Goal: Find specific page/section: Find specific page/section

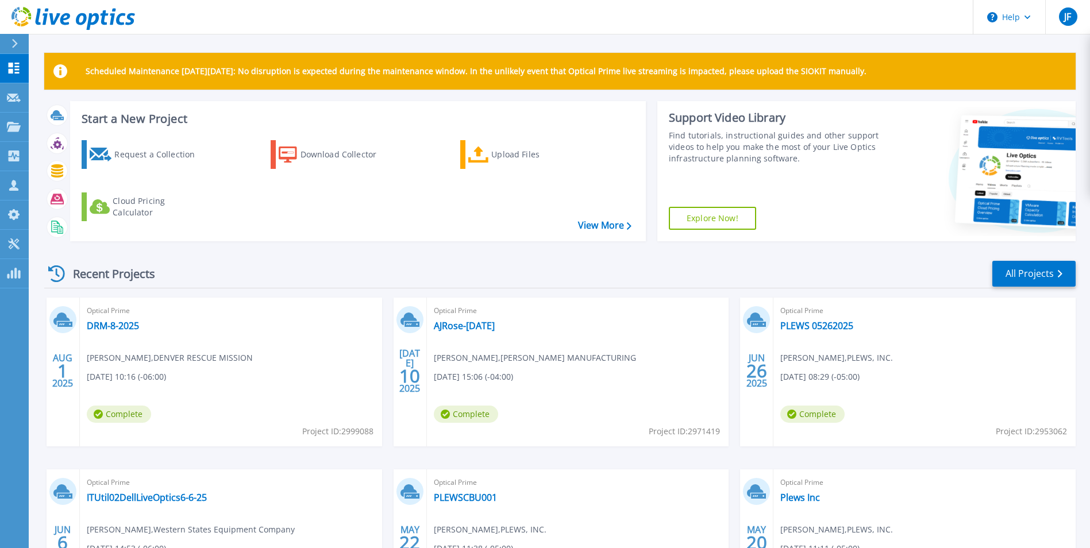
click at [941, 260] on div "Recent Projects All Projects" at bounding box center [560, 274] width 1032 height 29
click at [12, 99] on icon at bounding box center [14, 98] width 14 height 9
